Goal: Information Seeking & Learning: Learn about a topic

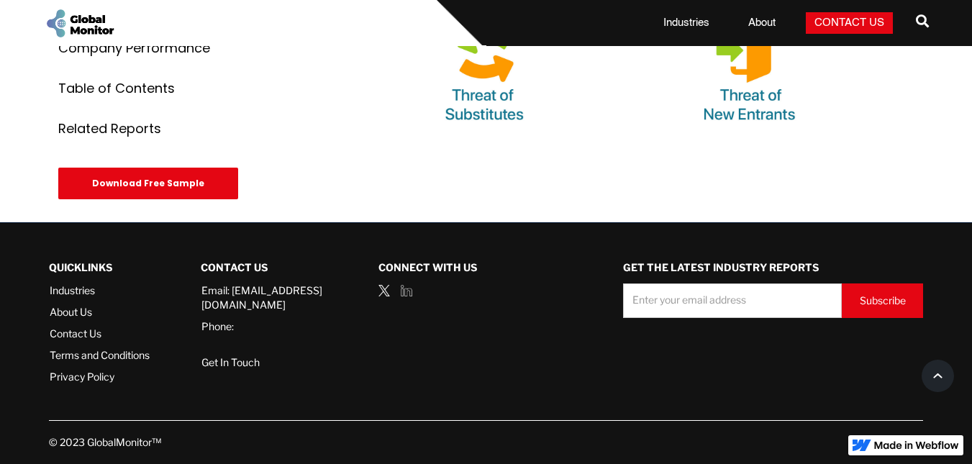
scroll to position [5893, 0]
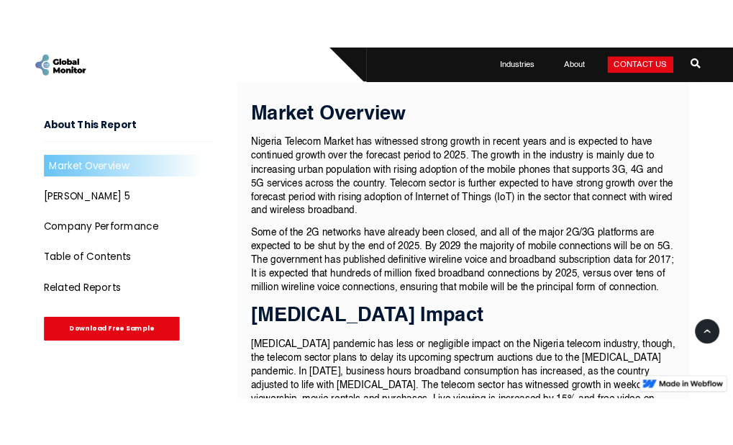
scroll to position [625, 0]
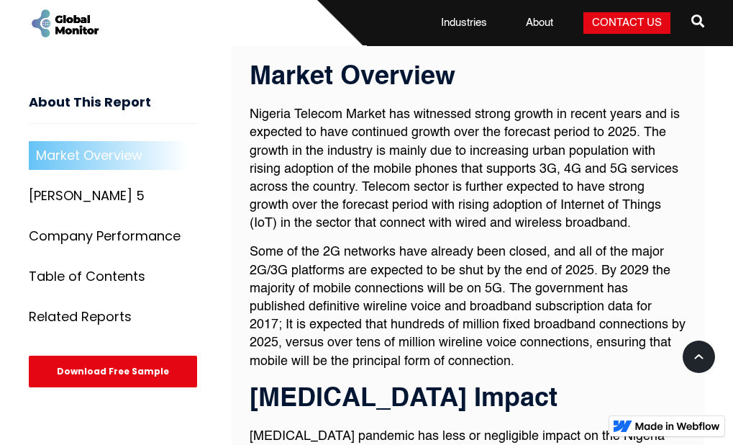
click at [114, 158] on div "Market Overview" at bounding box center [89, 156] width 107 height 14
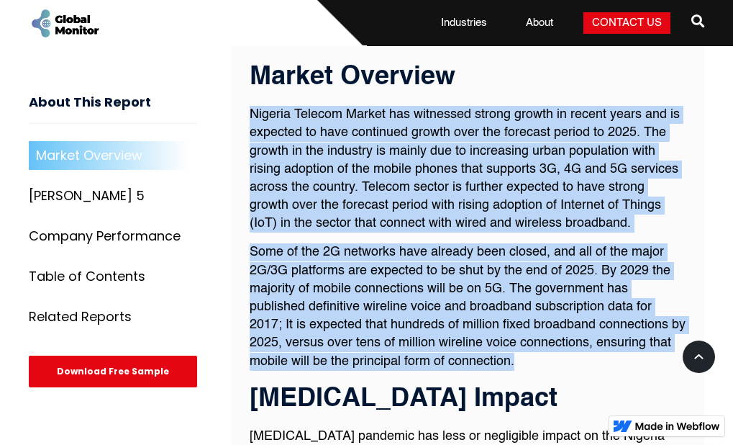
drag, startPoint x: 251, startPoint y: 124, endPoint x: 517, endPoint y: 377, distance: 367.5
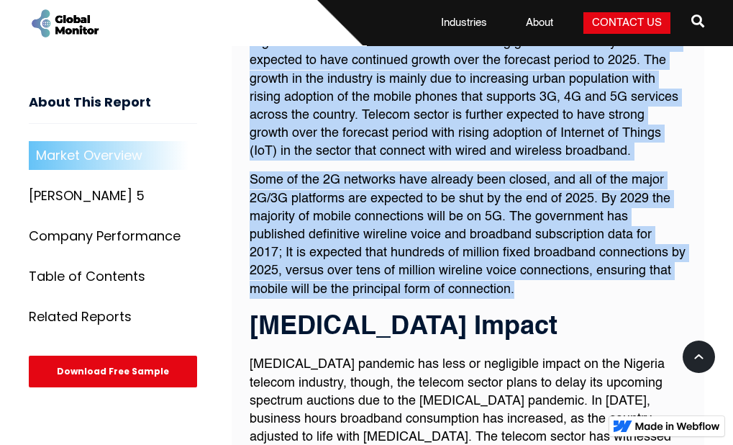
scroll to position [673, 0]
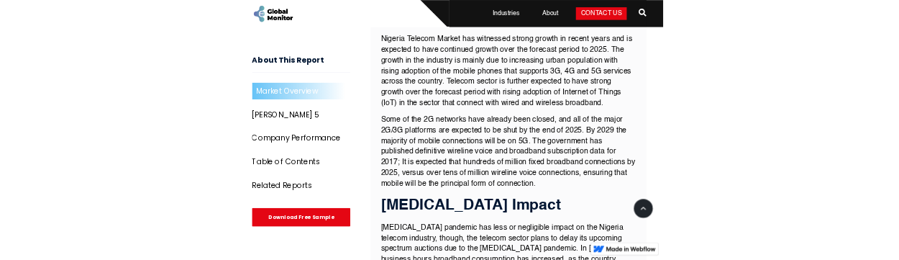
scroll to position [588, 0]
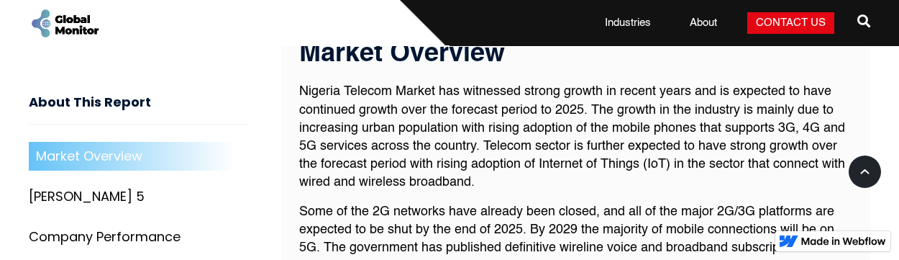
click at [493, 132] on p "Nigeria Telecom Market has witnessed strong growth in recent years and is expec…" at bounding box center [575, 137] width 553 height 109
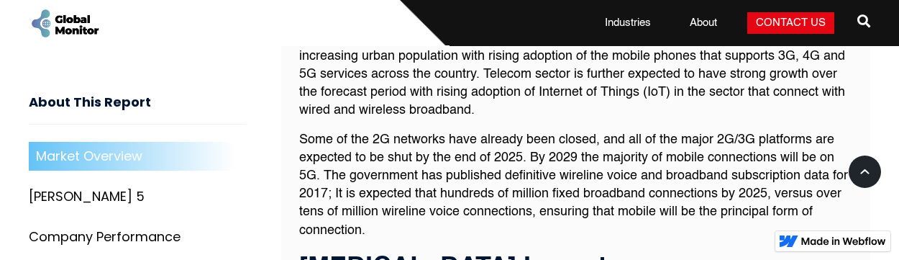
click at [652, 170] on p "Some of the 2G networks have already been closed, and all of the major 2G/3G pl…" at bounding box center [575, 185] width 553 height 109
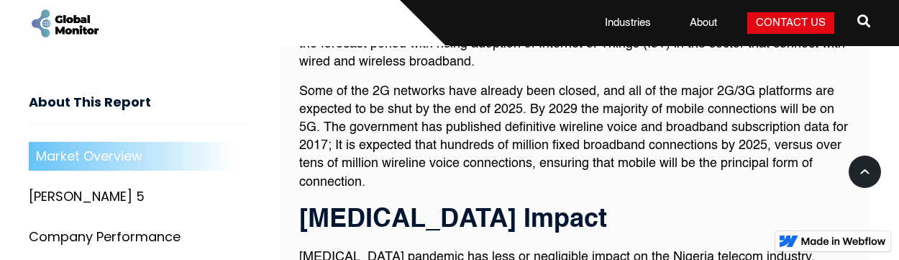
scroll to position [732, 0]
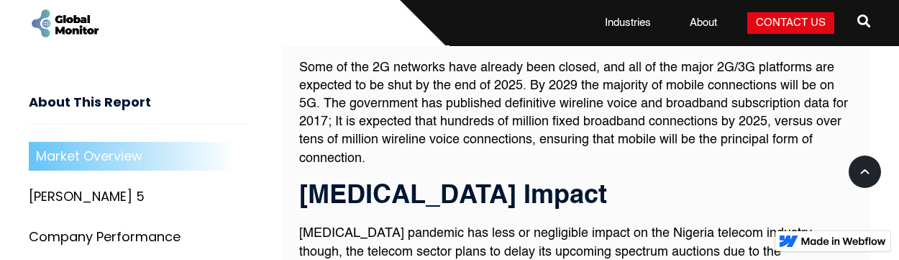
click at [366, 109] on p "Some of the 2G networks have already been closed, and all of the major 2G/3G pl…" at bounding box center [575, 113] width 553 height 109
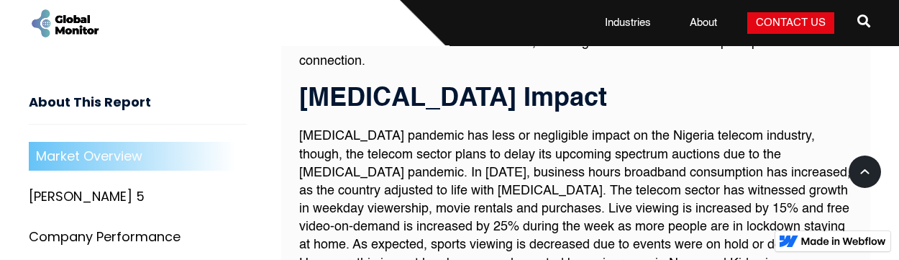
scroll to position [804, 0]
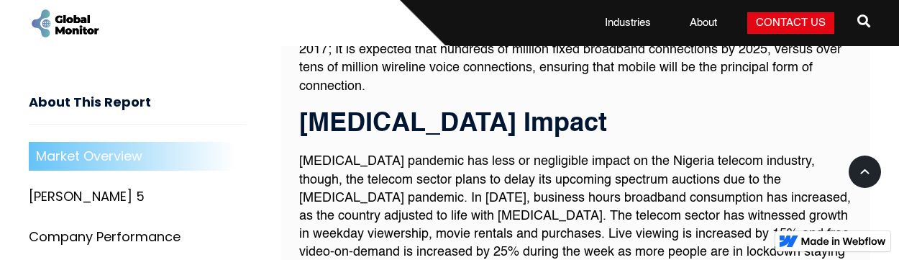
click at [568, 177] on p "[MEDICAL_DATA] pandemic has less or negligible impact on the Nigeria telecom in…" at bounding box center [575, 225] width 553 height 145
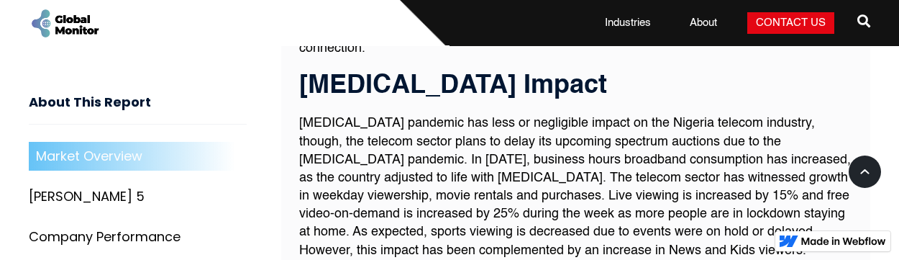
scroll to position [876, 0]
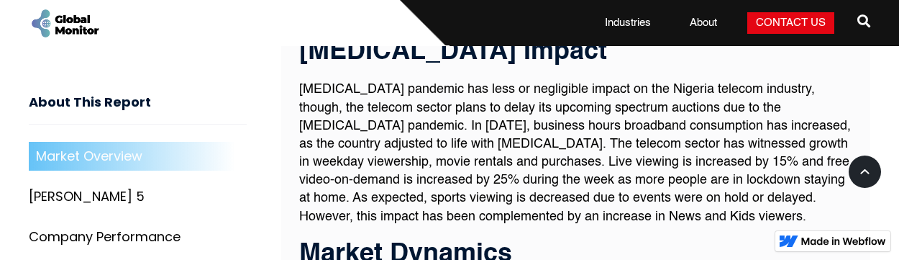
click at [421, 88] on p "[MEDICAL_DATA] pandemic has less or negligible impact on the Nigeria telecom in…" at bounding box center [575, 153] width 553 height 145
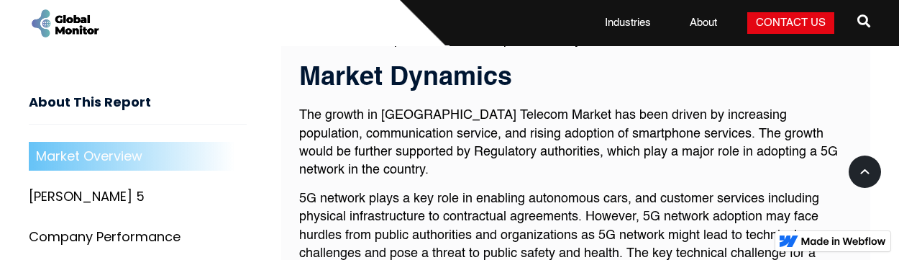
scroll to position [1020, 0]
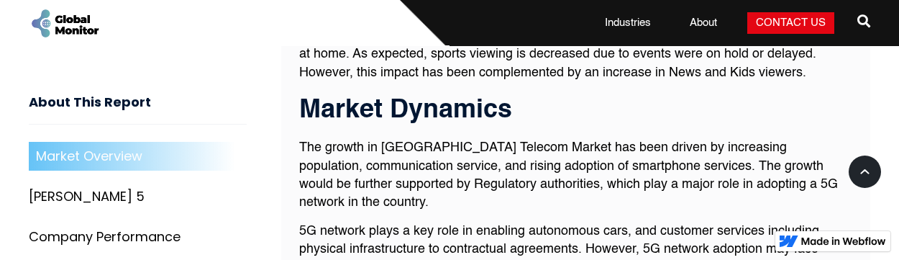
click at [379, 104] on h3 "Market Dynamics" at bounding box center [575, 110] width 553 height 29
click at [473, 139] on p "The growth in [GEOGRAPHIC_DATA] Telecom Market has been driven by increasing po…" at bounding box center [575, 175] width 553 height 73
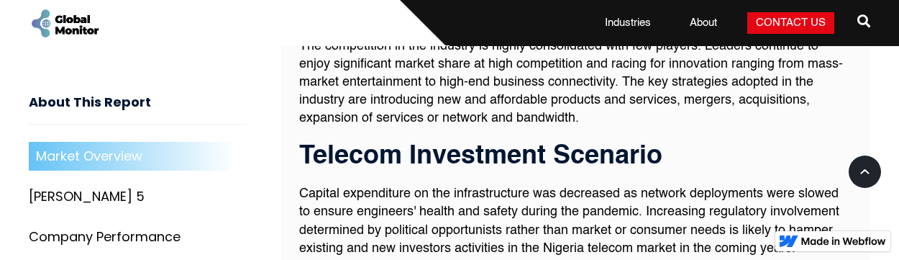
scroll to position [1667, 0]
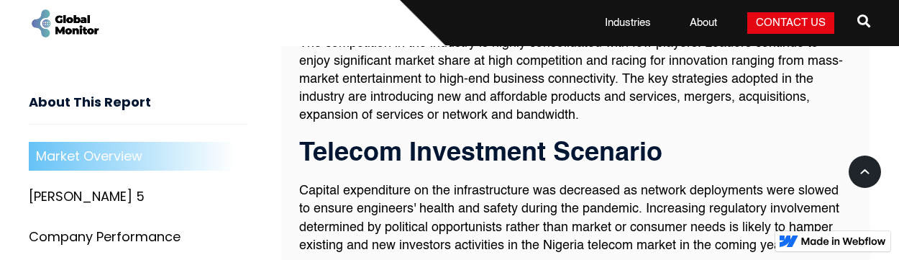
click at [542, 182] on p "Capital expenditure on the infrastructure was decreased as network deployments …" at bounding box center [575, 218] width 553 height 73
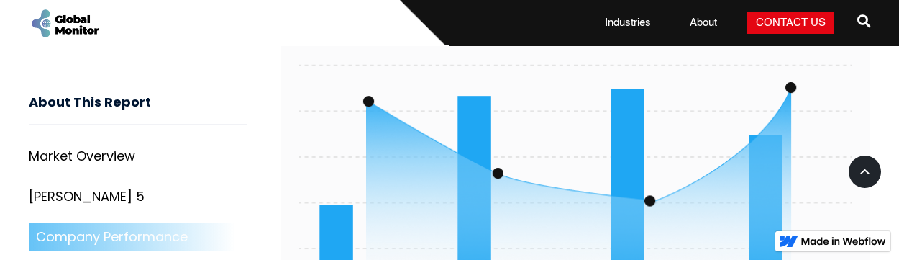
scroll to position [2603, 0]
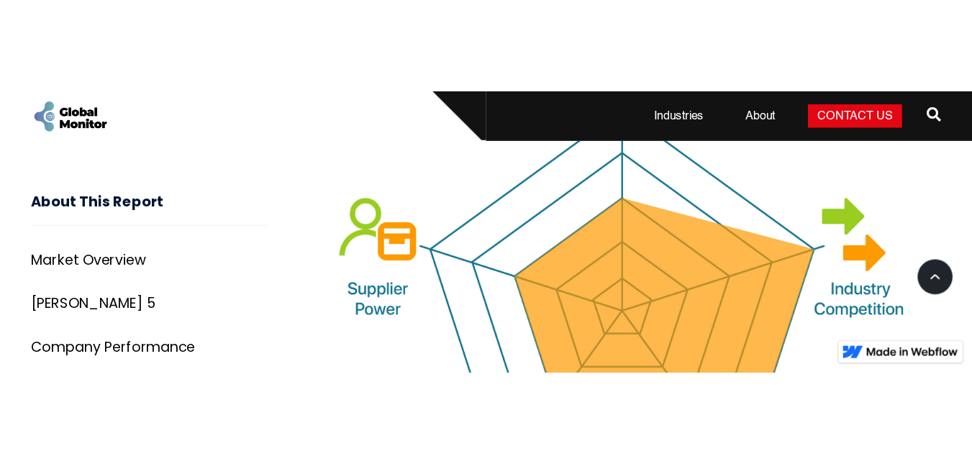
scroll to position [5880, 0]
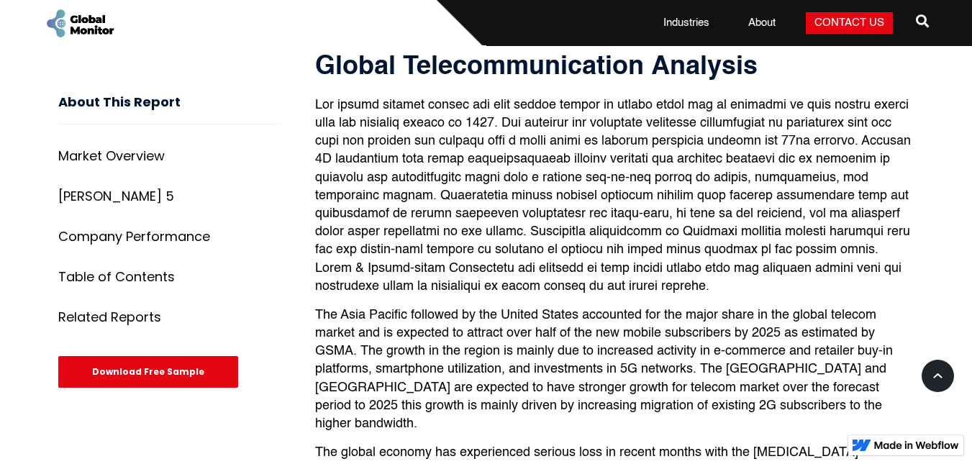
scroll to position [5101, 0]
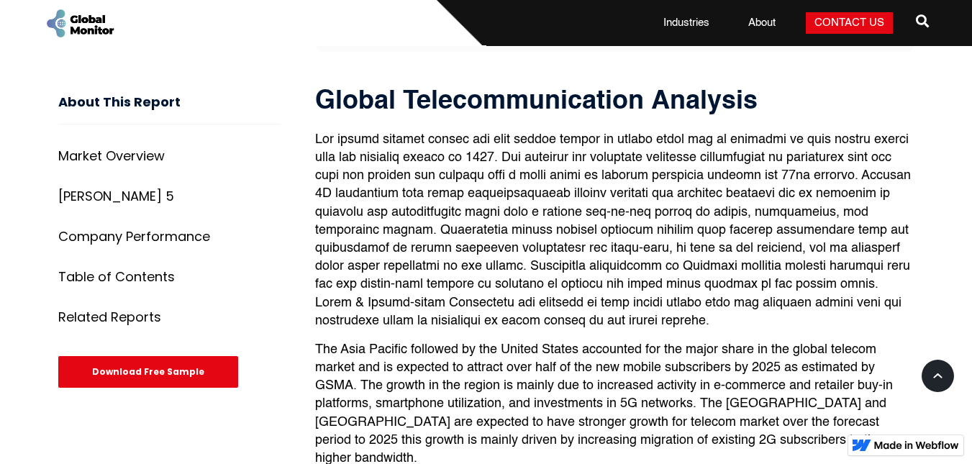
click at [679, 286] on p at bounding box center [614, 230] width 599 height 199
